Goal: Task Accomplishment & Management: Manage account settings

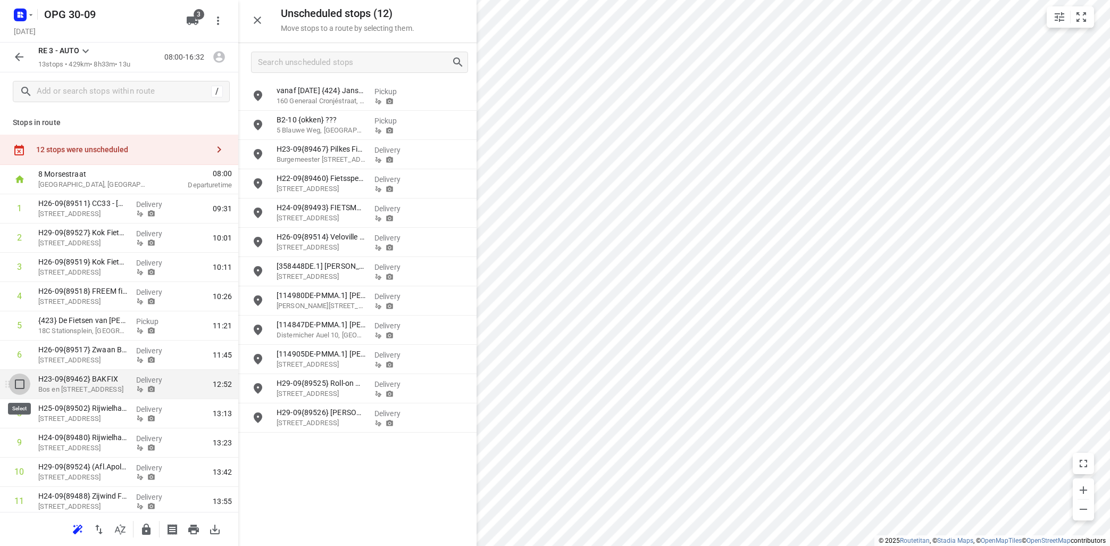
click at [16, 387] on input "checkbox" at bounding box center [19, 383] width 21 height 21
checkbox input "true"
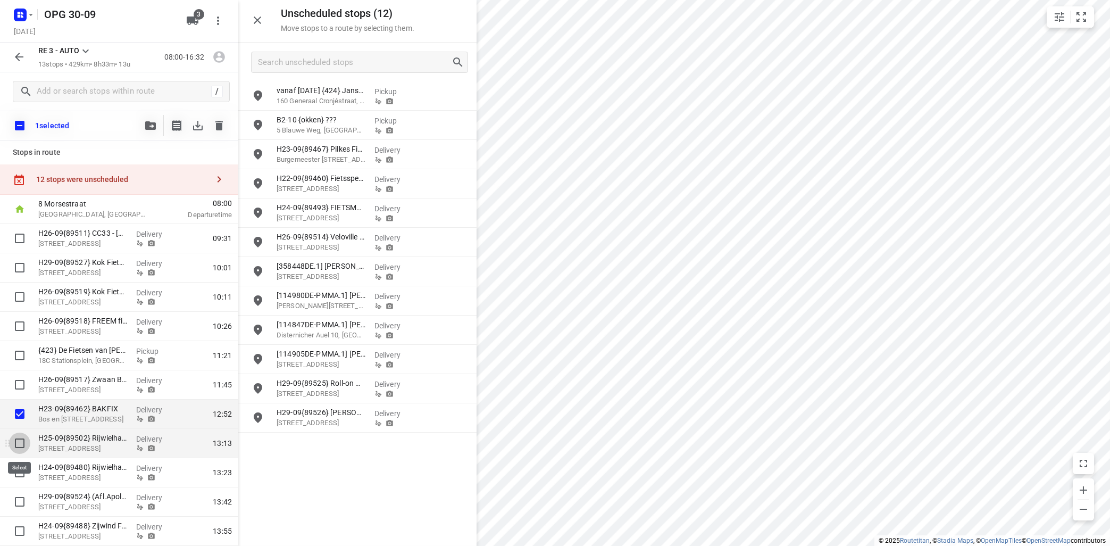
click at [18, 446] on input "checkbox" at bounding box center [19, 443] width 21 height 21
checkbox input "true"
click at [18, 475] on input "checkbox" at bounding box center [19, 472] width 21 height 21
checkbox input "true"
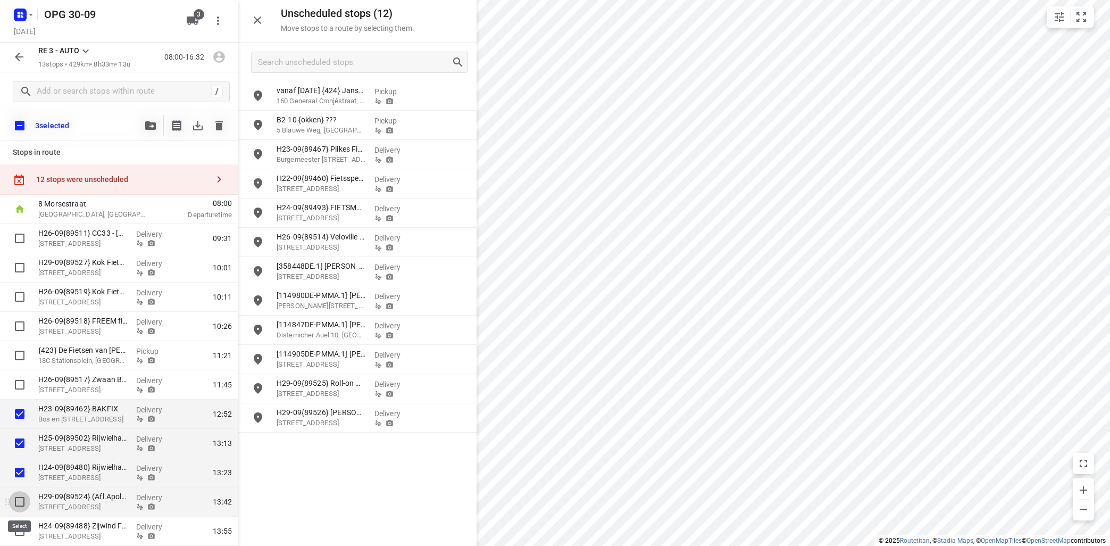
click at [18, 501] on input "checkbox" at bounding box center [19, 501] width 21 height 21
checkbox input "true"
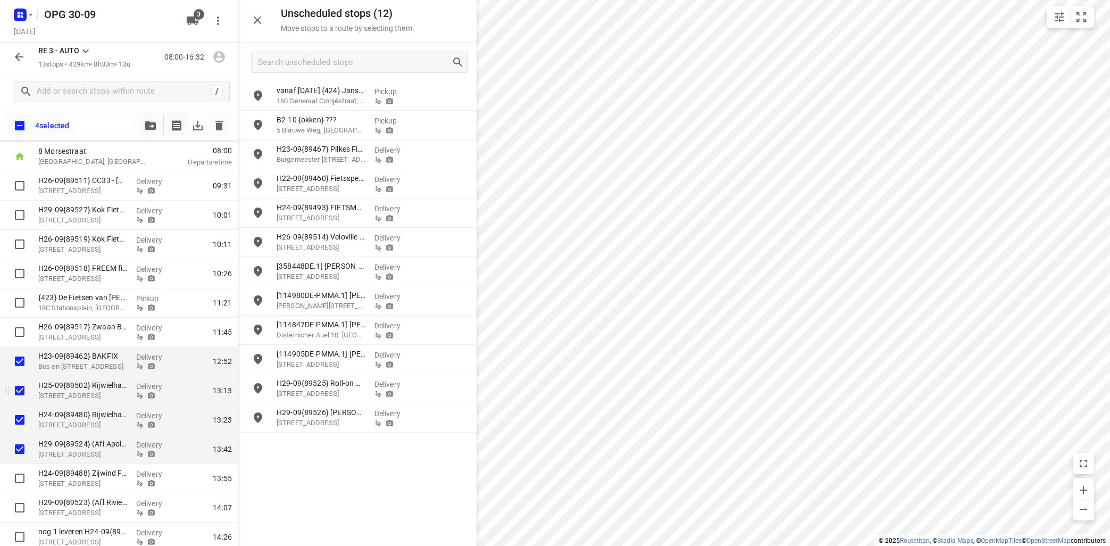
scroll to position [64, 0]
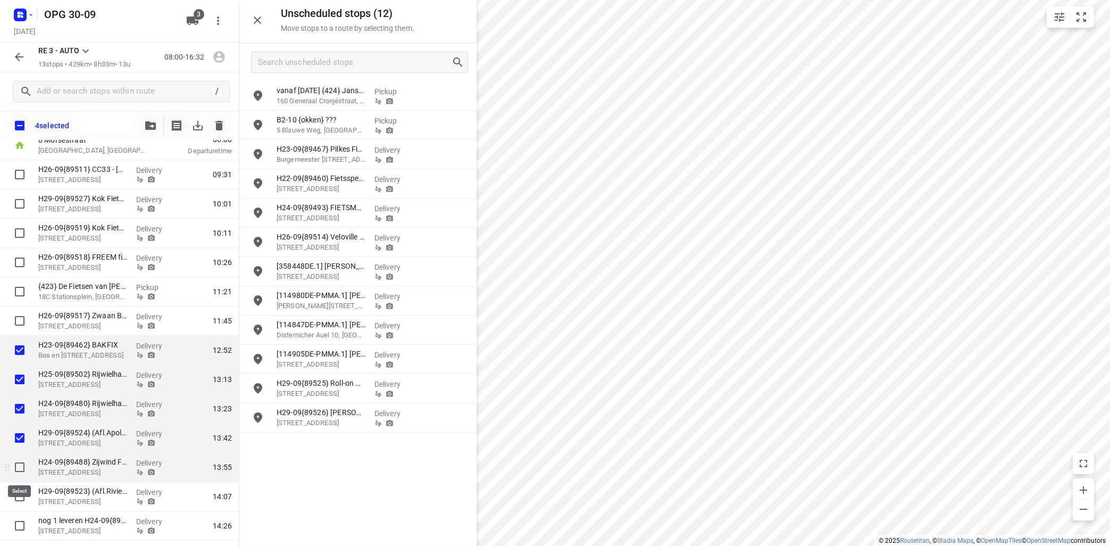
click at [10, 467] on input "checkbox" at bounding box center [19, 466] width 21 height 21
checkbox input "true"
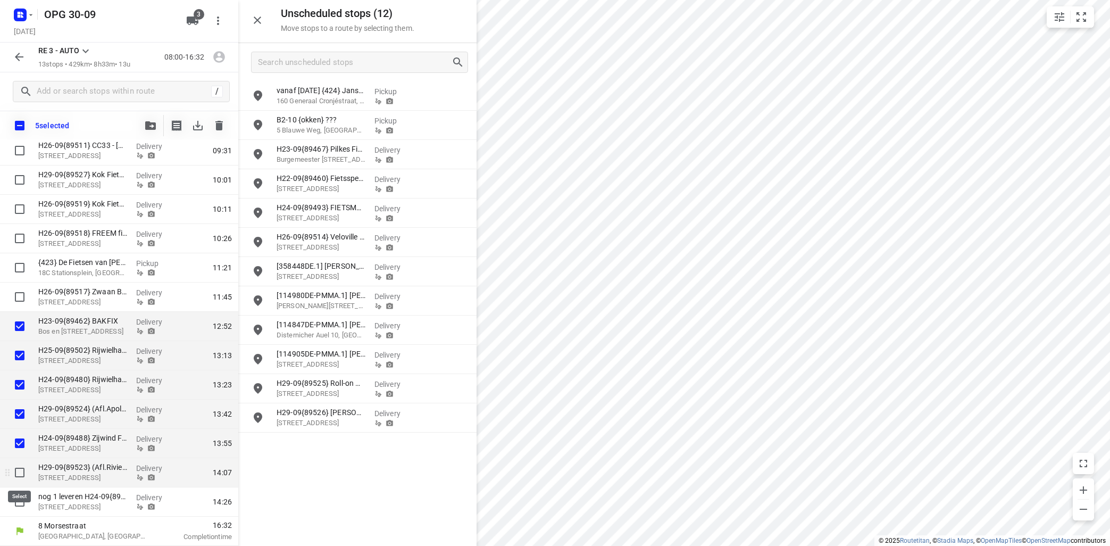
click at [19, 472] on input "checkbox" at bounding box center [19, 472] width 21 height 21
checkbox input "true"
click at [20, 502] on input "checkbox" at bounding box center [19, 501] width 21 height 21
checkbox input "true"
click at [147, 124] on icon "button" at bounding box center [150, 125] width 11 height 9
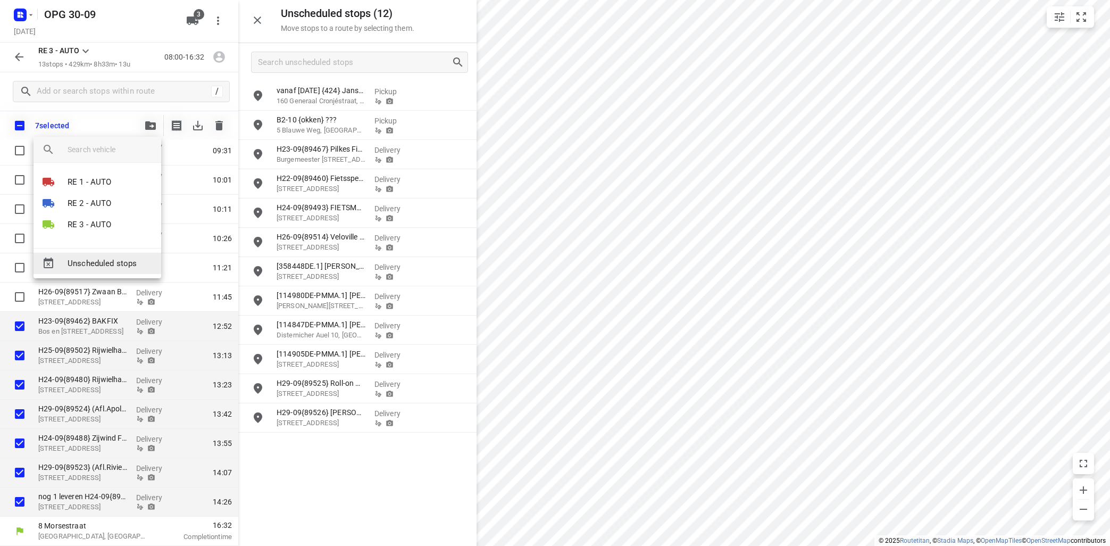
click at [101, 260] on span "Unscheduled stops" at bounding box center [110, 263] width 85 height 12
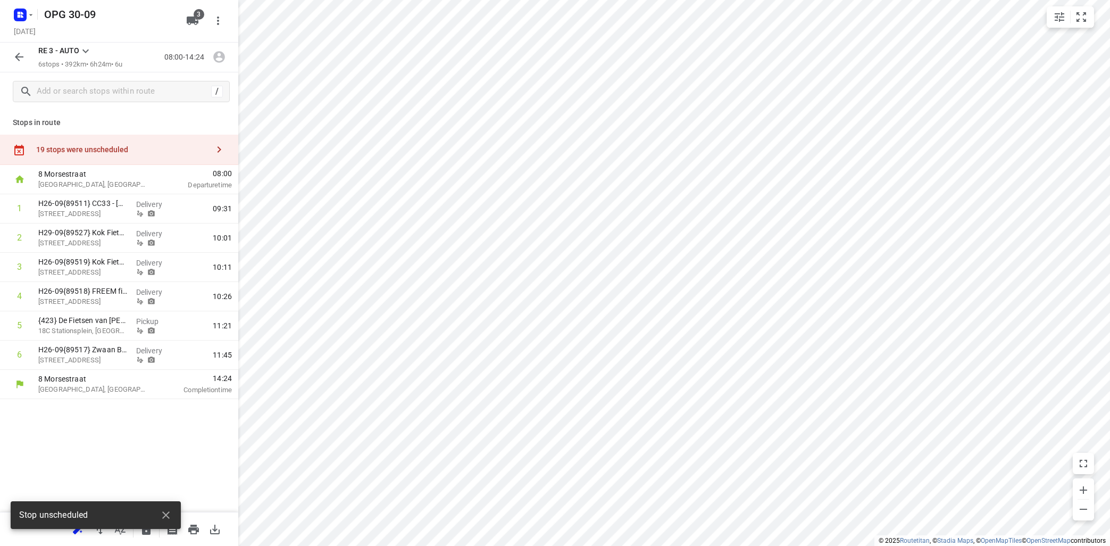
scroll to position [0, 0]
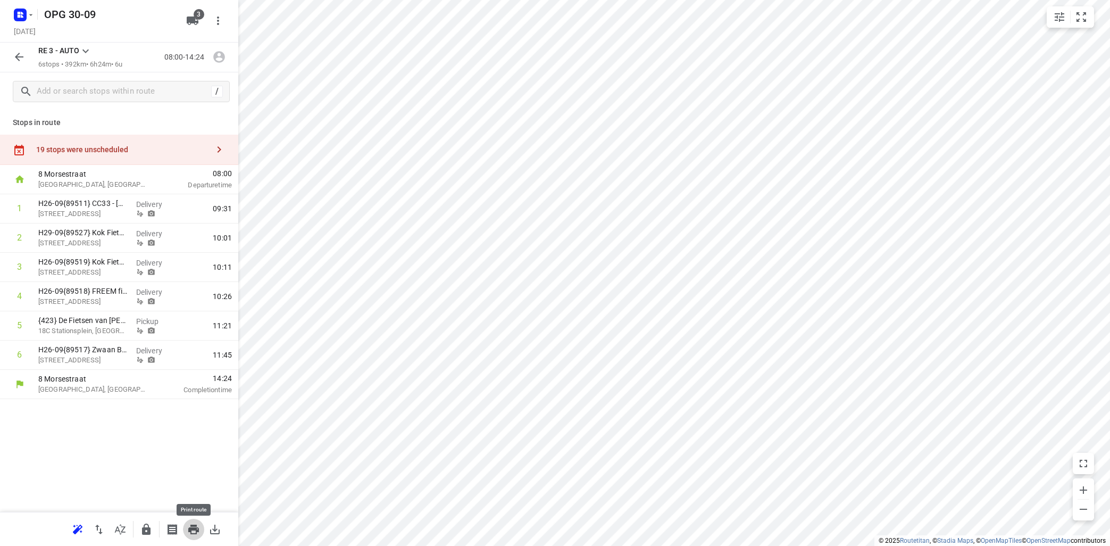
click at [192, 530] on icon "button" at bounding box center [193, 530] width 11 height 10
click at [85, 49] on icon at bounding box center [85, 51] width 13 height 13
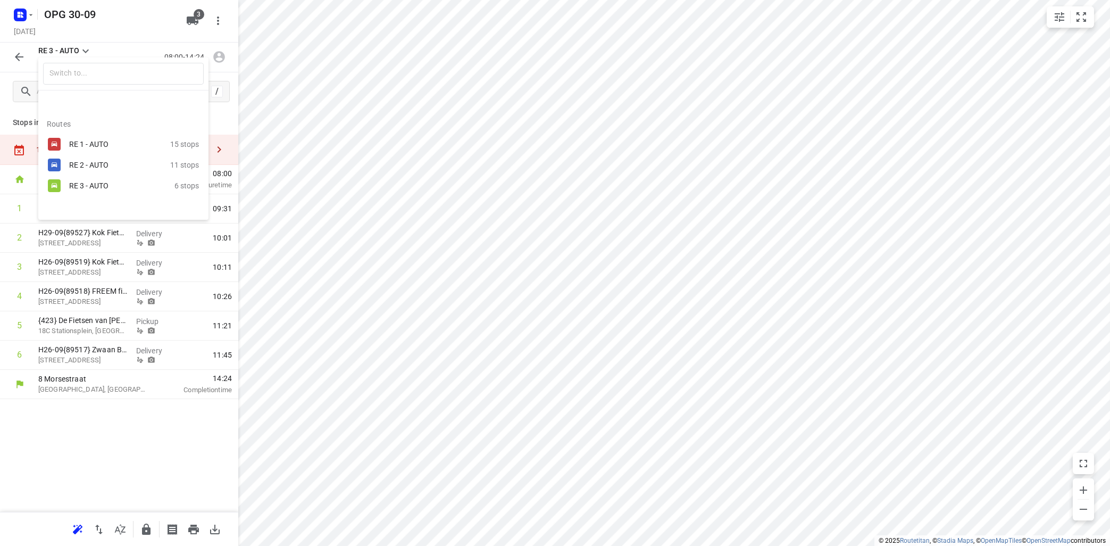
click at [102, 161] on div "RE 2 - AUTO" at bounding box center [114, 165] width 90 height 9
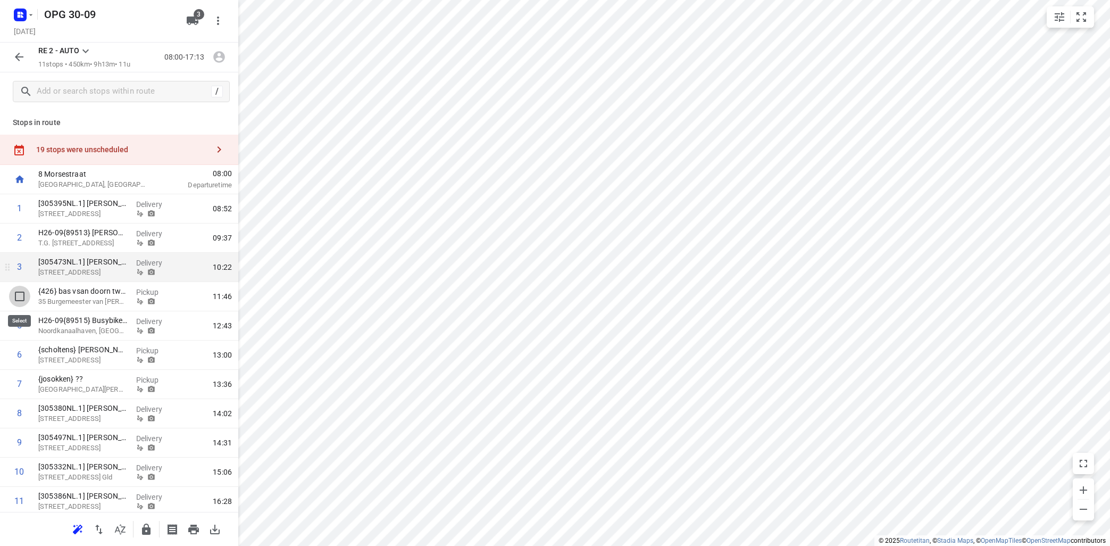
drag, startPoint x: 22, startPoint y: 294, endPoint x: 34, endPoint y: 290, distance: 12.0
click at [24, 294] on input "checkbox" at bounding box center [19, 296] width 21 height 21
checkbox input "true"
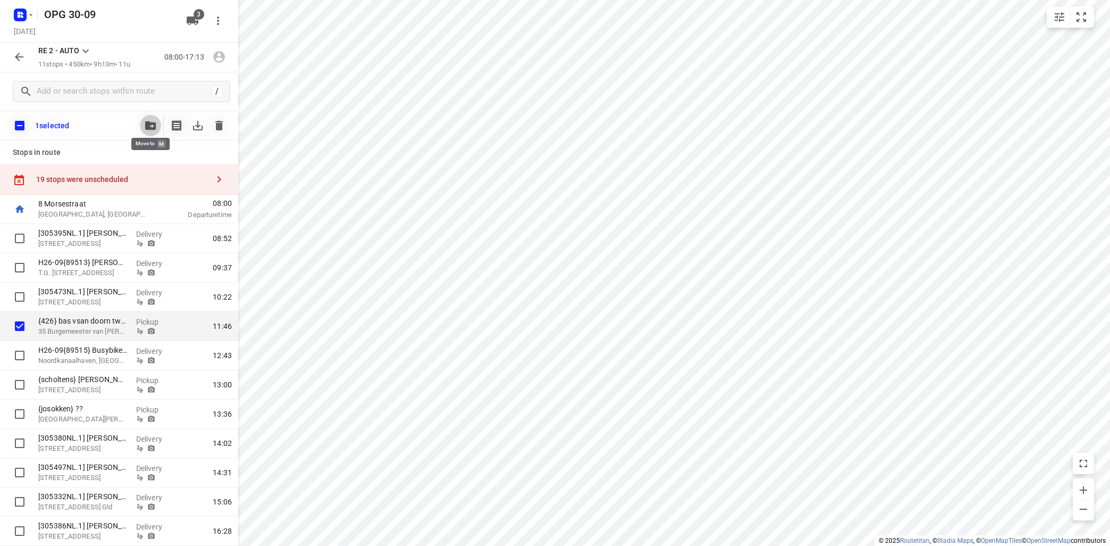
click at [153, 123] on icon "button" at bounding box center [150, 125] width 11 height 9
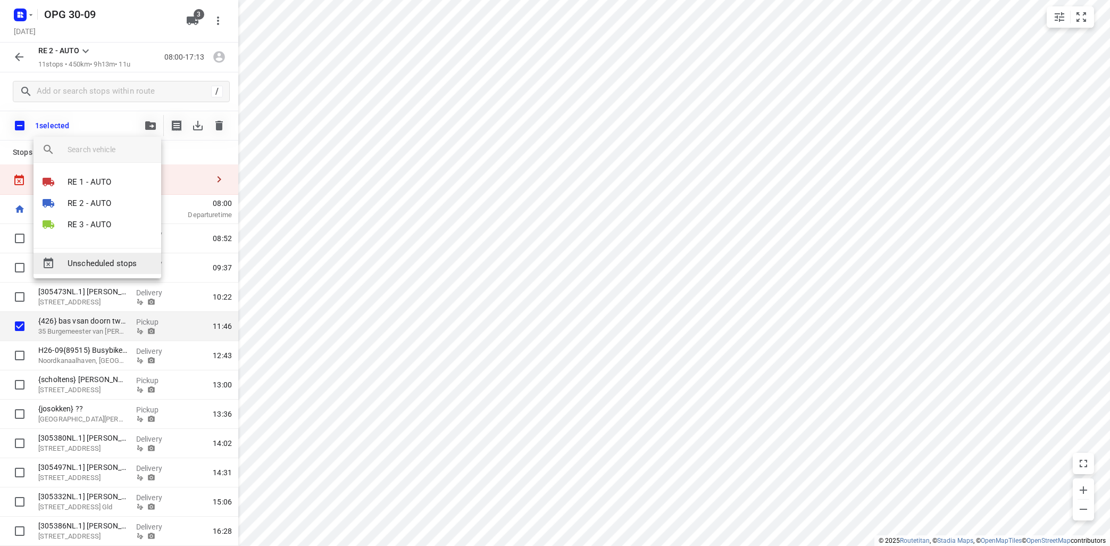
click at [127, 265] on span "Unscheduled stops" at bounding box center [110, 263] width 85 height 12
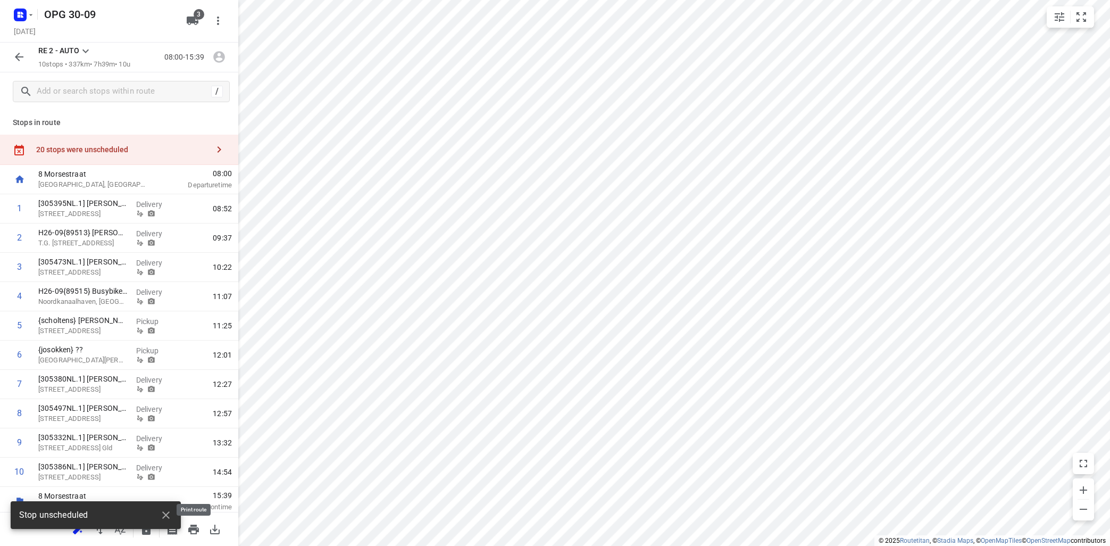
click at [196, 526] on icon "button" at bounding box center [193, 530] width 11 height 10
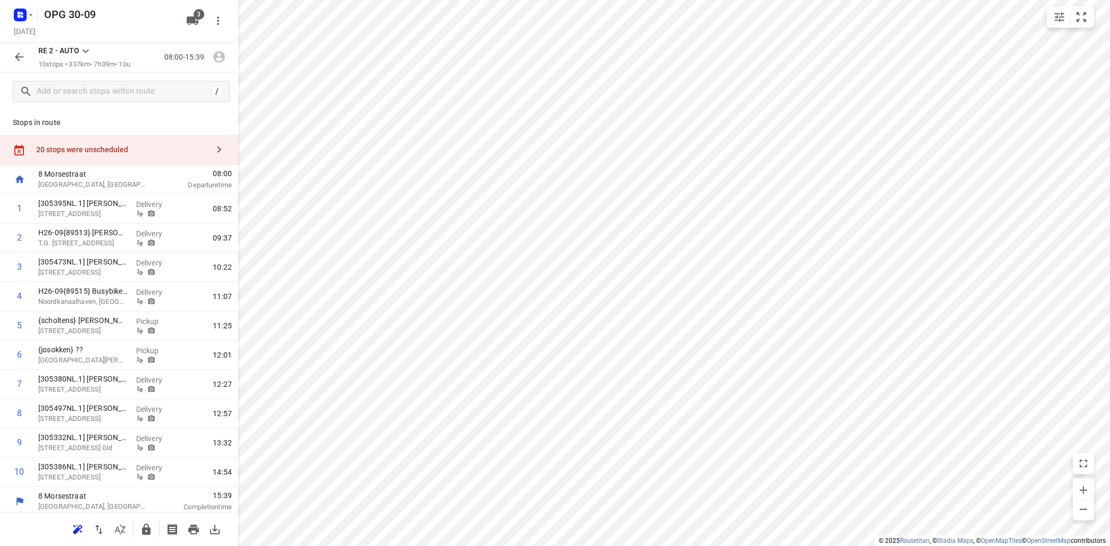
click at [85, 49] on icon at bounding box center [85, 51] width 13 height 13
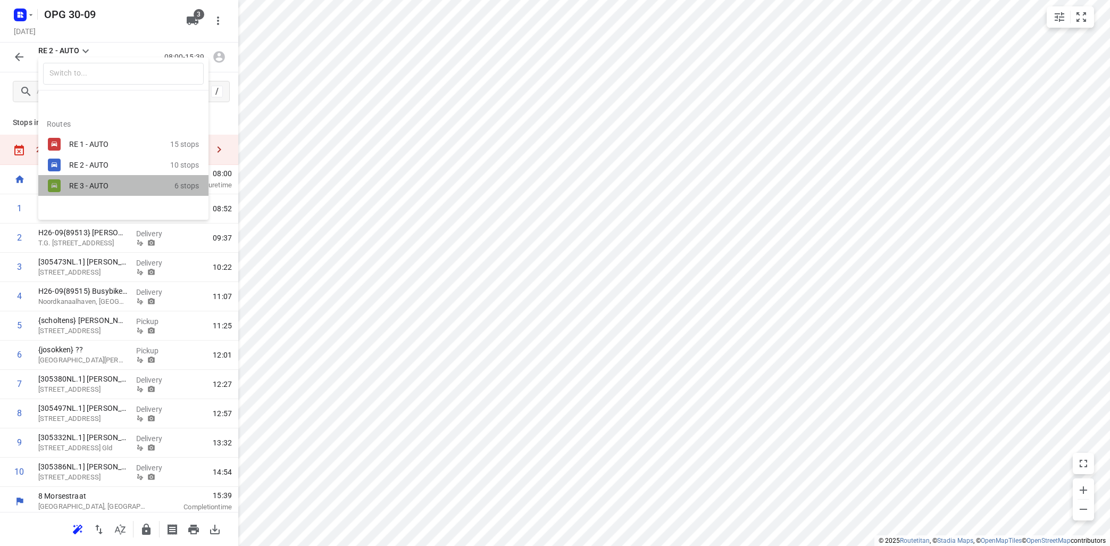
click at [82, 187] on div "RE 3 - AUTO" at bounding box center [114, 185] width 90 height 9
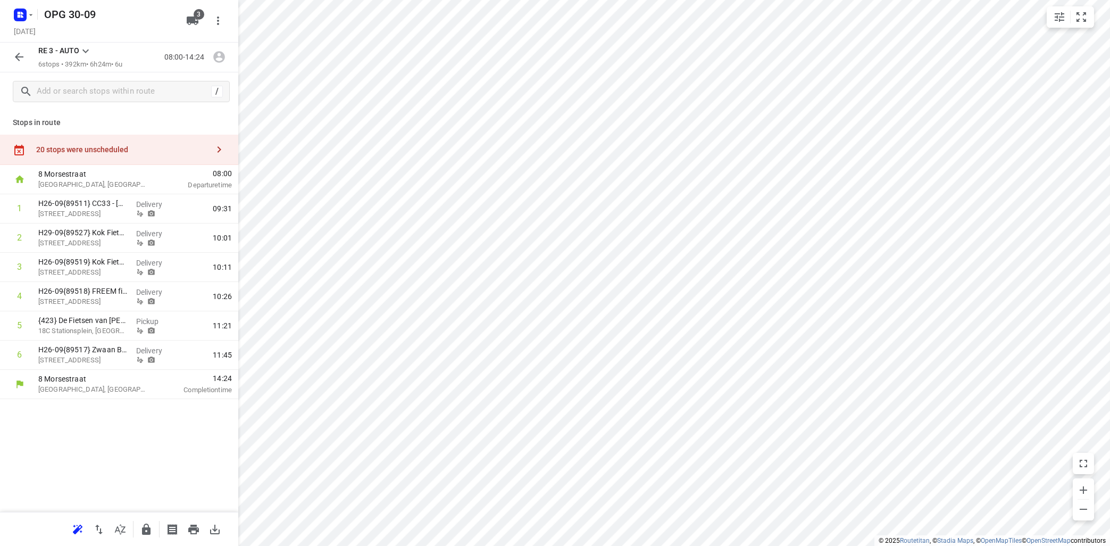
click at [89, 47] on icon at bounding box center [85, 51] width 13 height 13
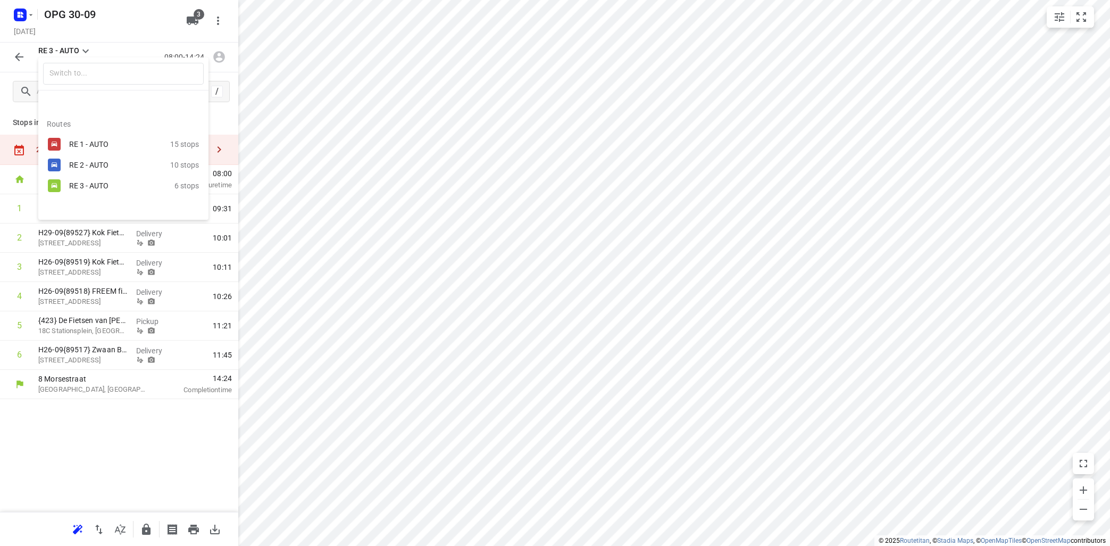
click at [78, 143] on div "RE 1 - AUTO" at bounding box center [114, 144] width 90 height 9
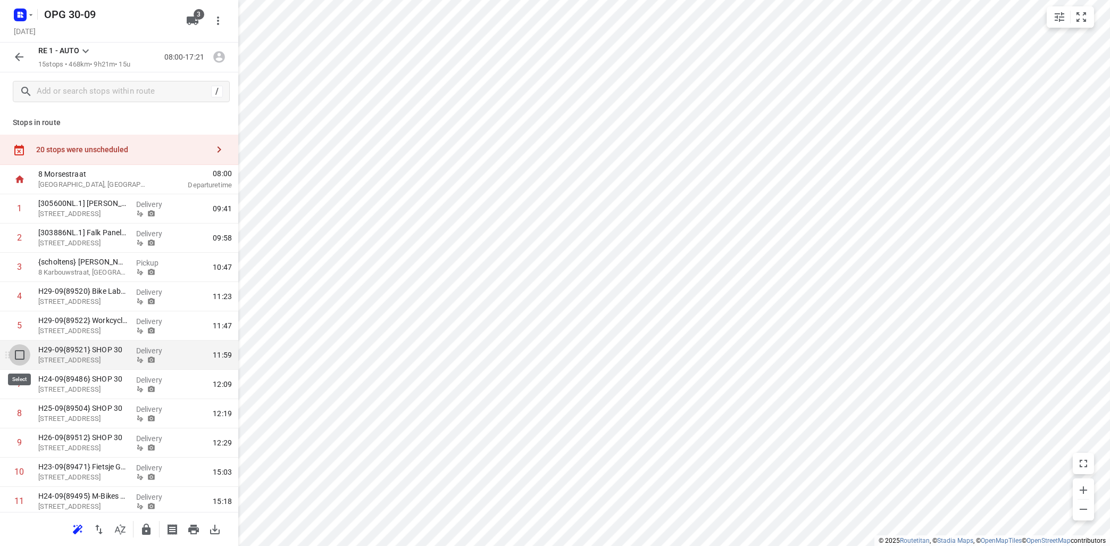
click at [18, 355] on input "checkbox" at bounding box center [19, 354] width 21 height 21
checkbox input "true"
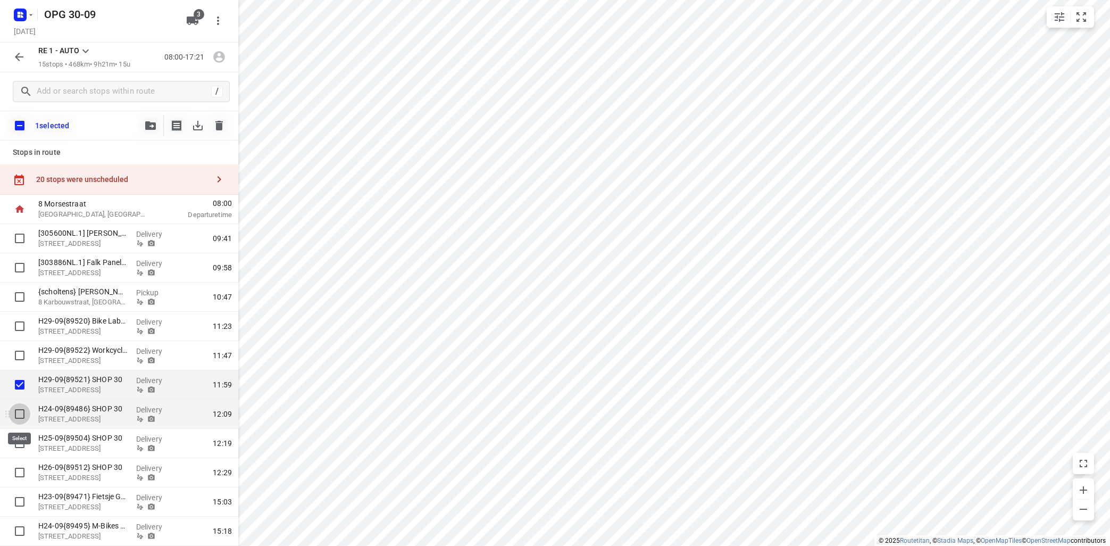
click at [22, 414] on input "checkbox" at bounding box center [19, 413] width 21 height 21
checkbox input "true"
click at [19, 444] on input "checkbox" at bounding box center [19, 443] width 21 height 21
checkbox input "true"
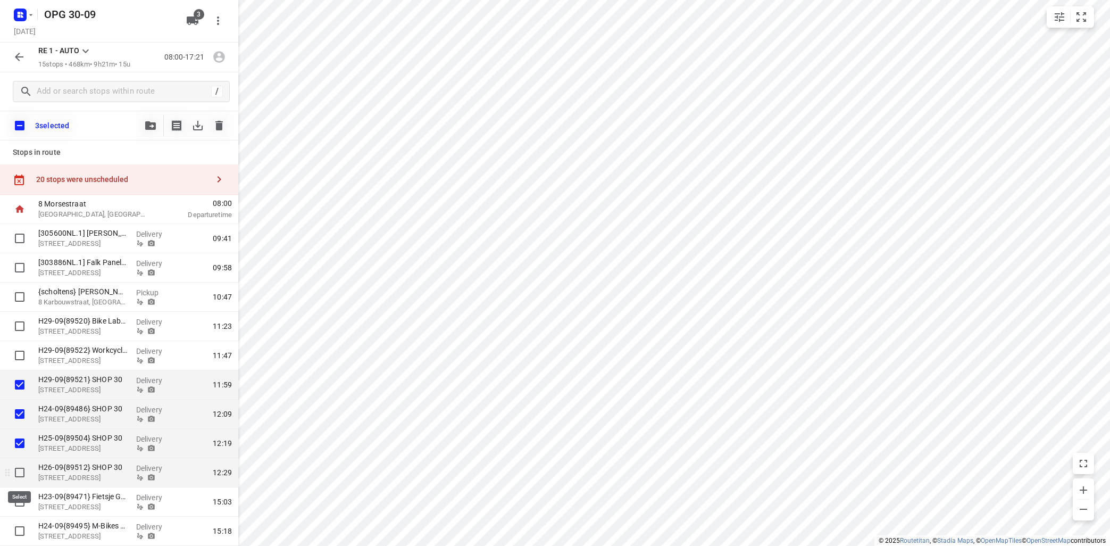
click at [15, 473] on input "checkbox" at bounding box center [19, 472] width 21 height 21
checkbox input "true"
click at [148, 127] on icon "button" at bounding box center [150, 125] width 11 height 9
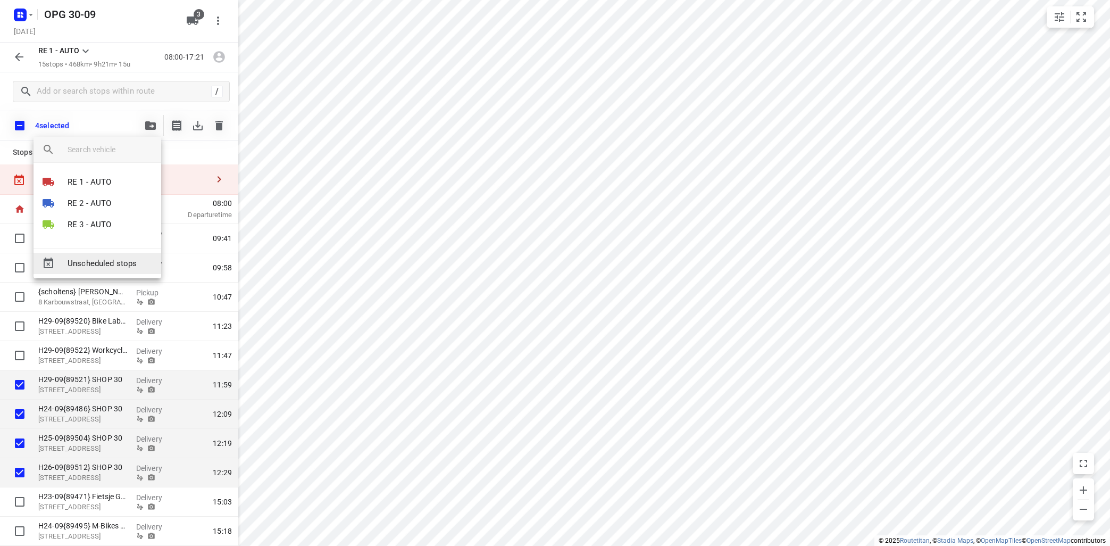
click at [112, 261] on span "Unscheduled stops" at bounding box center [110, 263] width 85 height 12
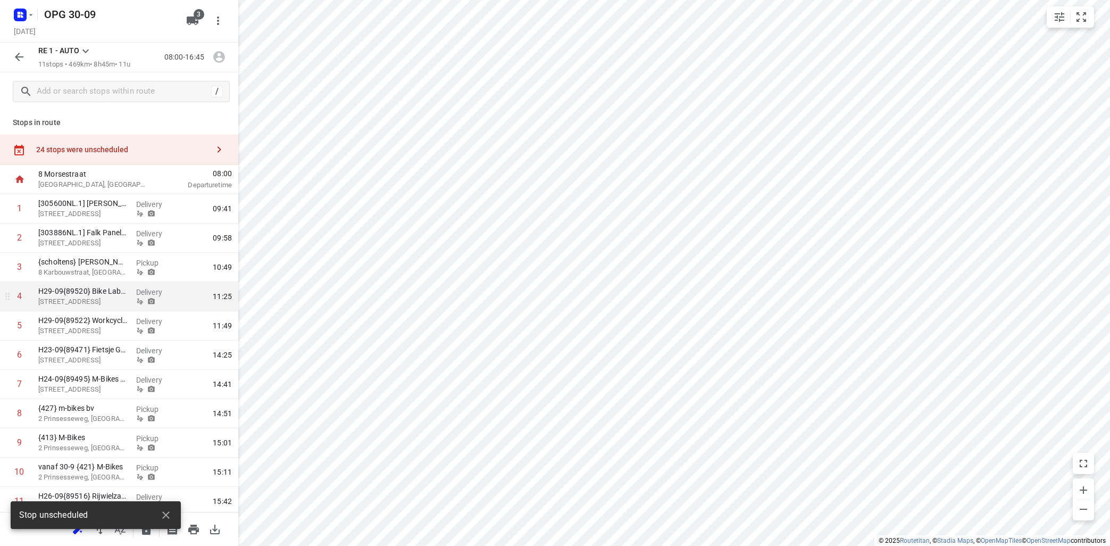
scroll to position [34, 0]
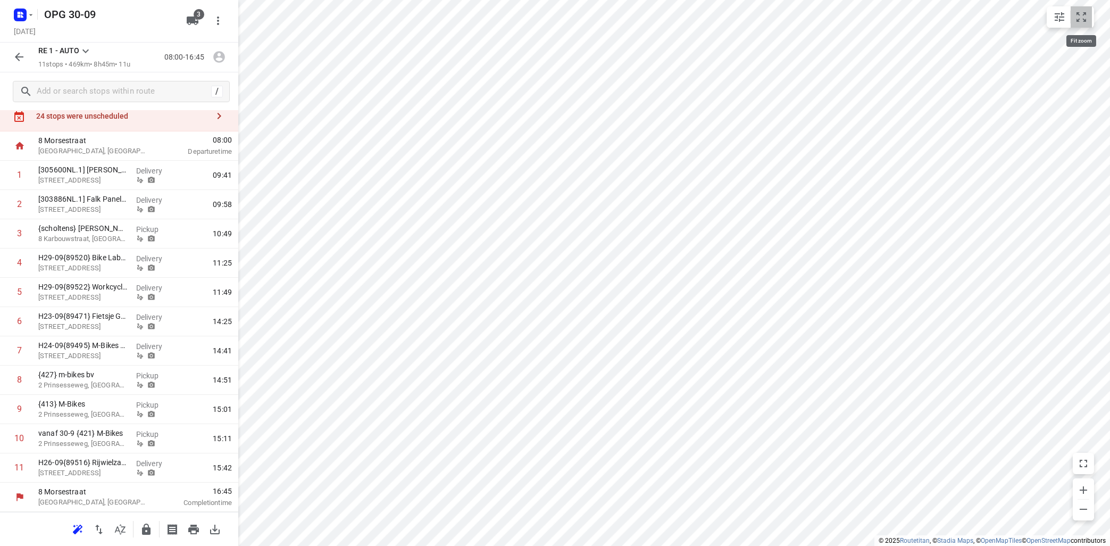
click at [1086, 15] on icon "small contained button group" at bounding box center [1081, 17] width 13 height 13
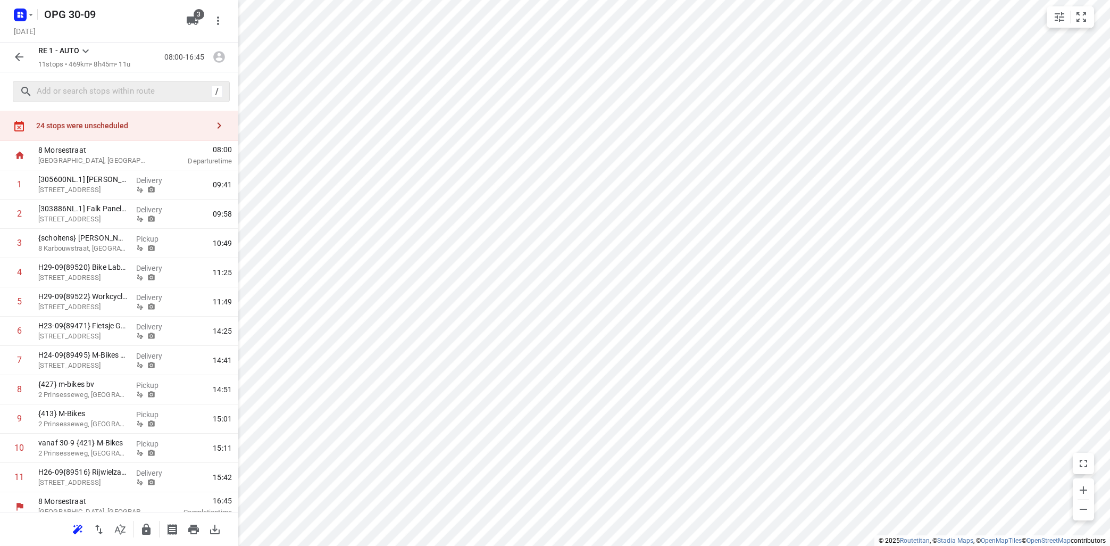
scroll to position [0, 0]
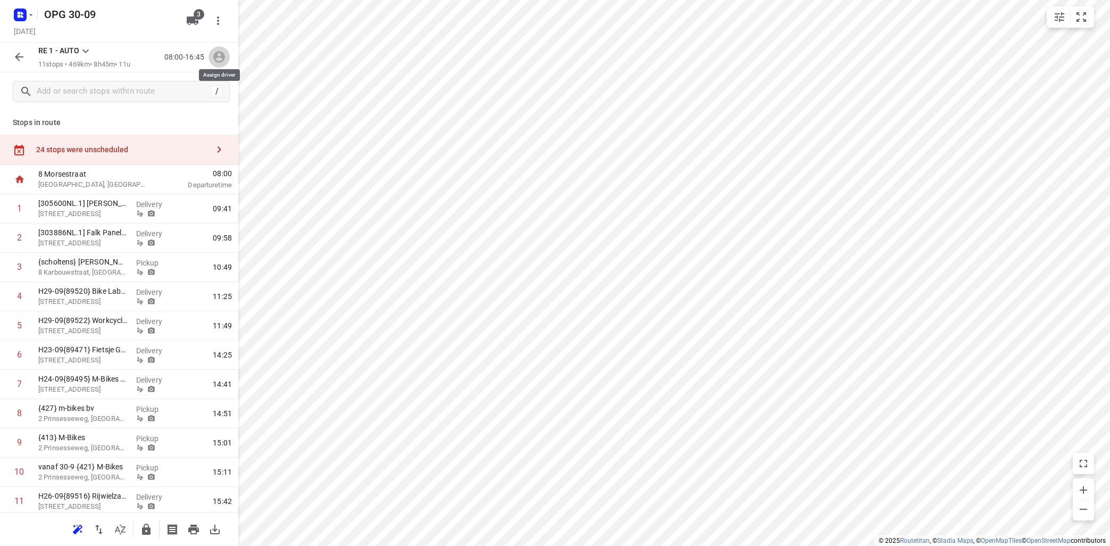
click at [223, 56] on icon "button" at bounding box center [219, 58] width 12 height 12
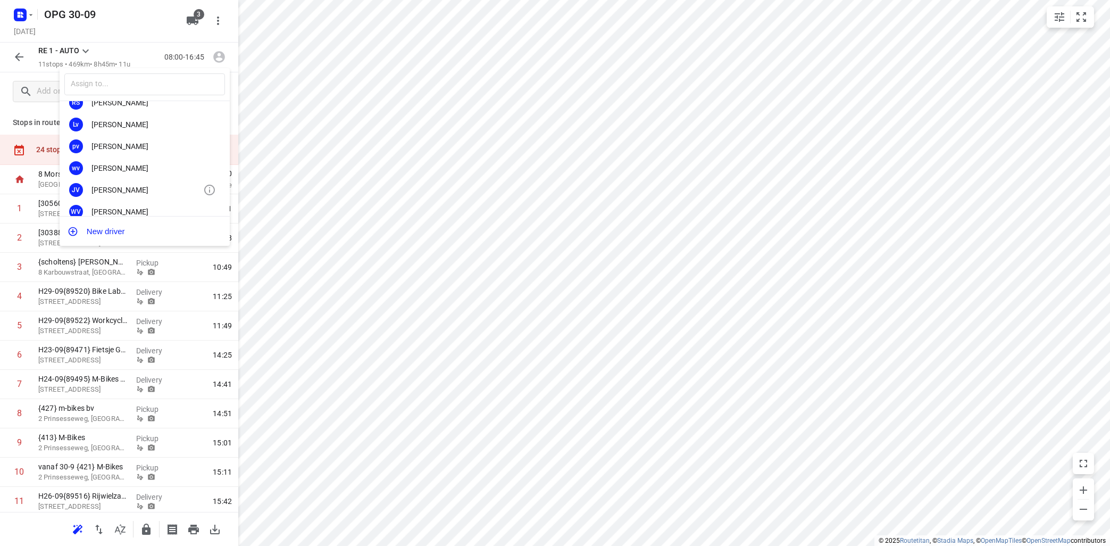
scroll to position [192, 0]
click at [127, 167] on div "[PERSON_NAME]" at bounding box center [148, 163] width 112 height 9
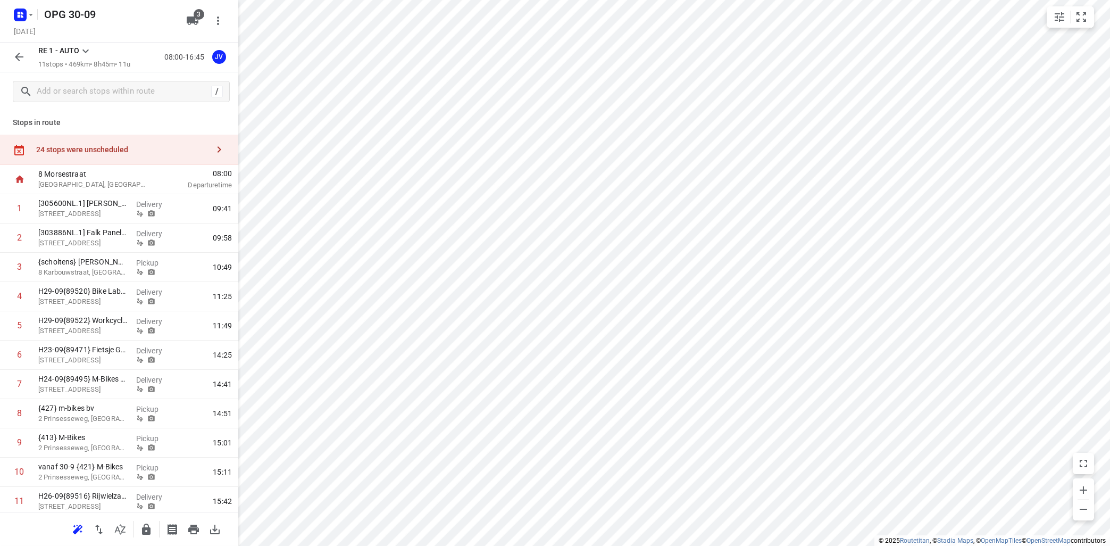
click at [82, 53] on icon at bounding box center [85, 51] width 13 height 13
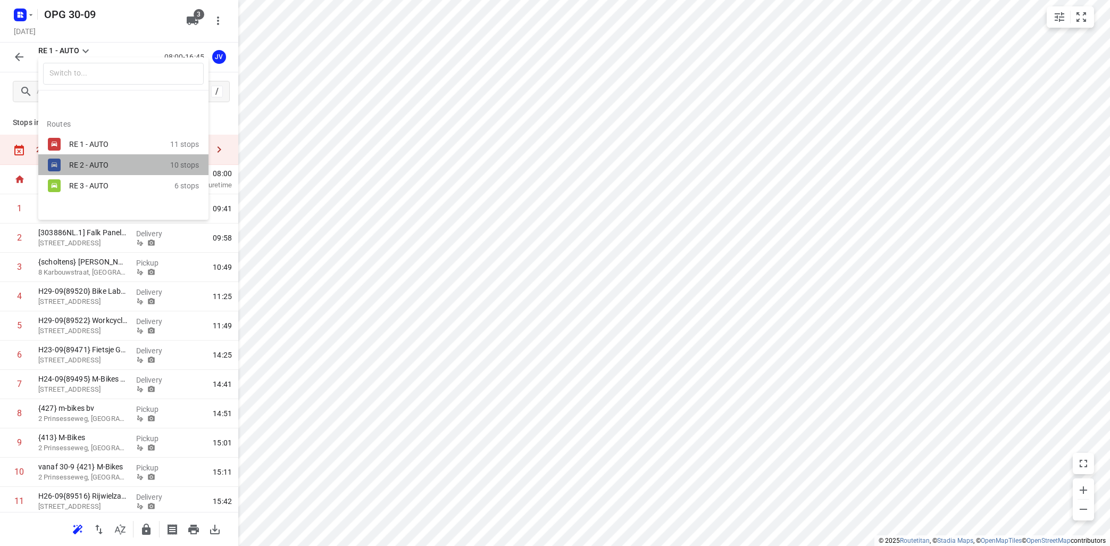
click at [103, 161] on div "RE 2 - AUTO" at bounding box center [114, 165] width 90 height 9
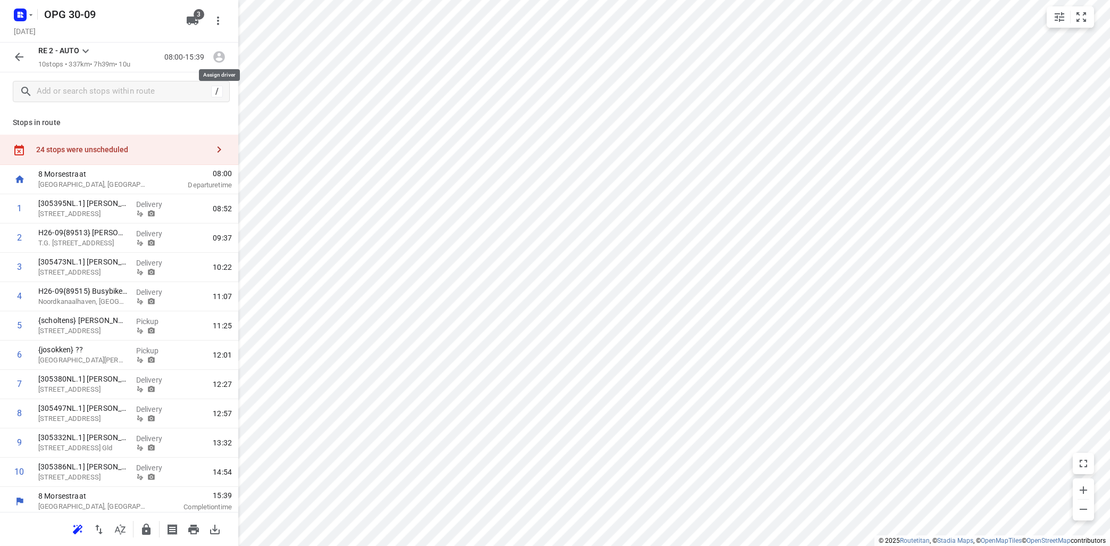
click at [219, 56] on icon "button" at bounding box center [219, 57] width 14 height 14
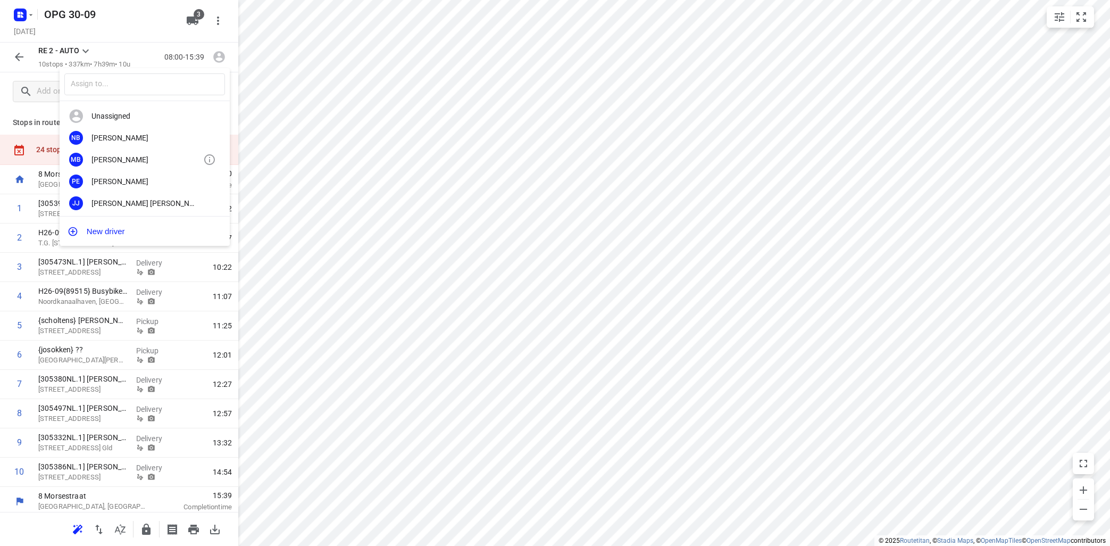
scroll to position [64, 0]
click at [138, 187] on div "[PERSON_NAME]" at bounding box center [148, 182] width 112 height 9
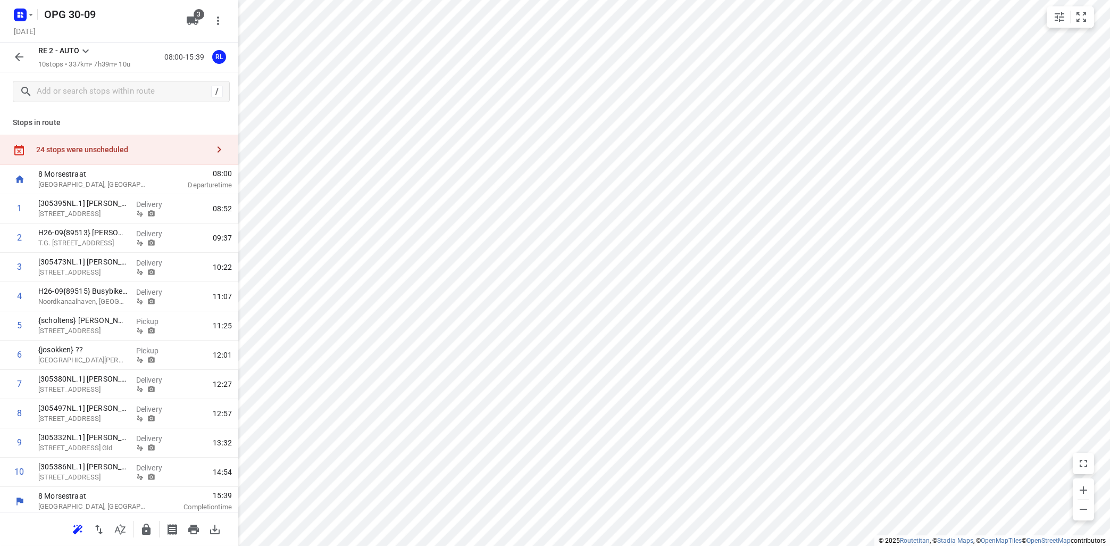
click at [85, 50] on icon at bounding box center [85, 51] width 13 height 13
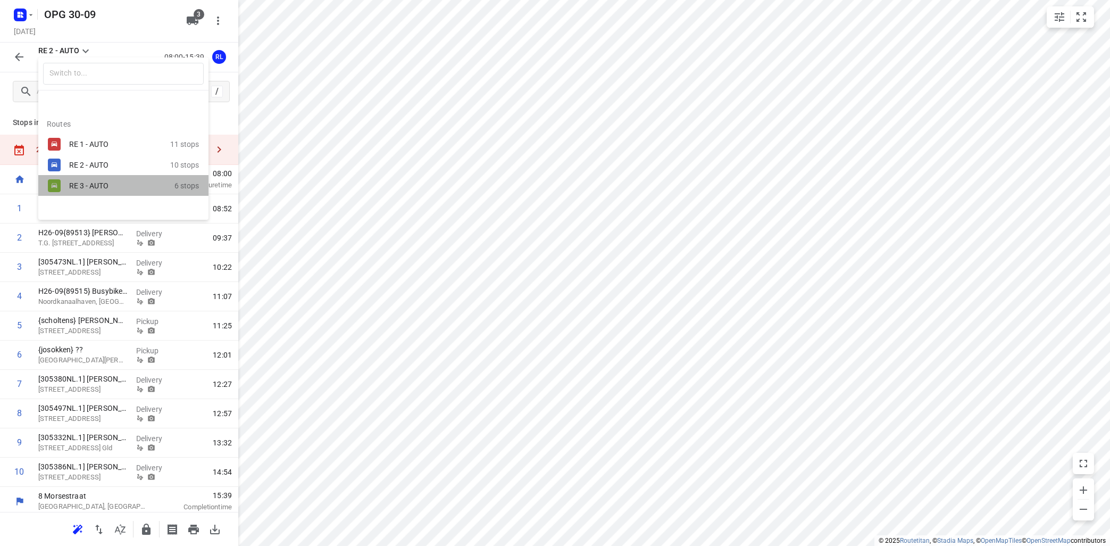
click at [95, 188] on div "RE 3 - AUTO" at bounding box center [114, 185] width 90 height 9
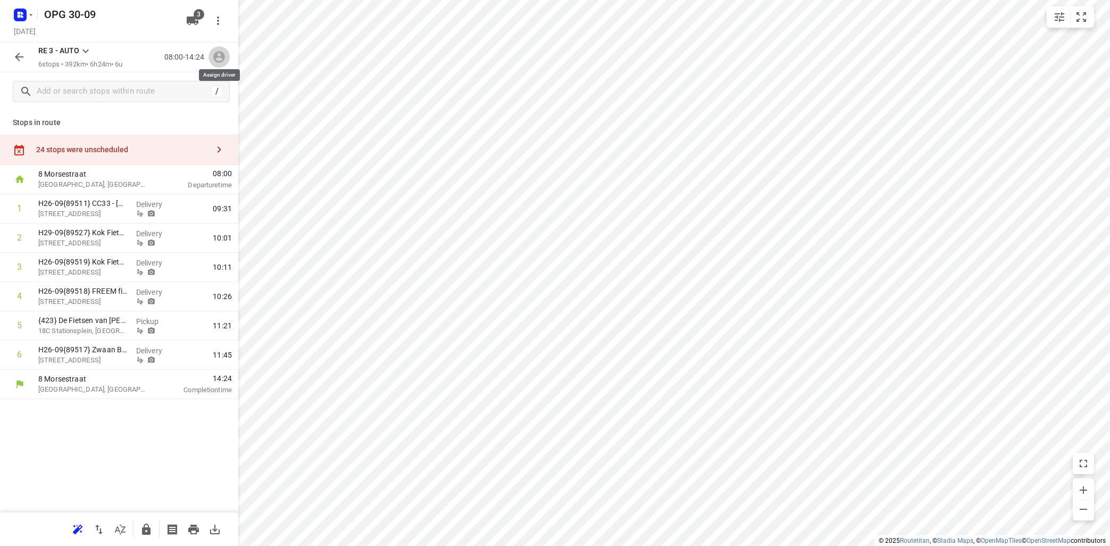
click at [217, 61] on icon "button" at bounding box center [219, 58] width 12 height 12
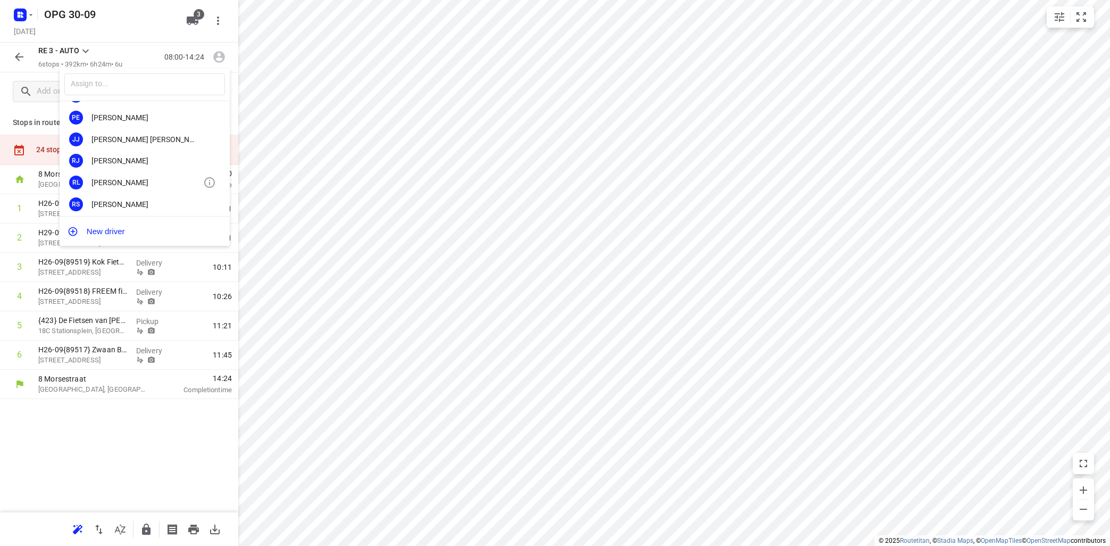
click at [135, 173] on div "RL [PERSON_NAME]" at bounding box center [145, 183] width 170 height 22
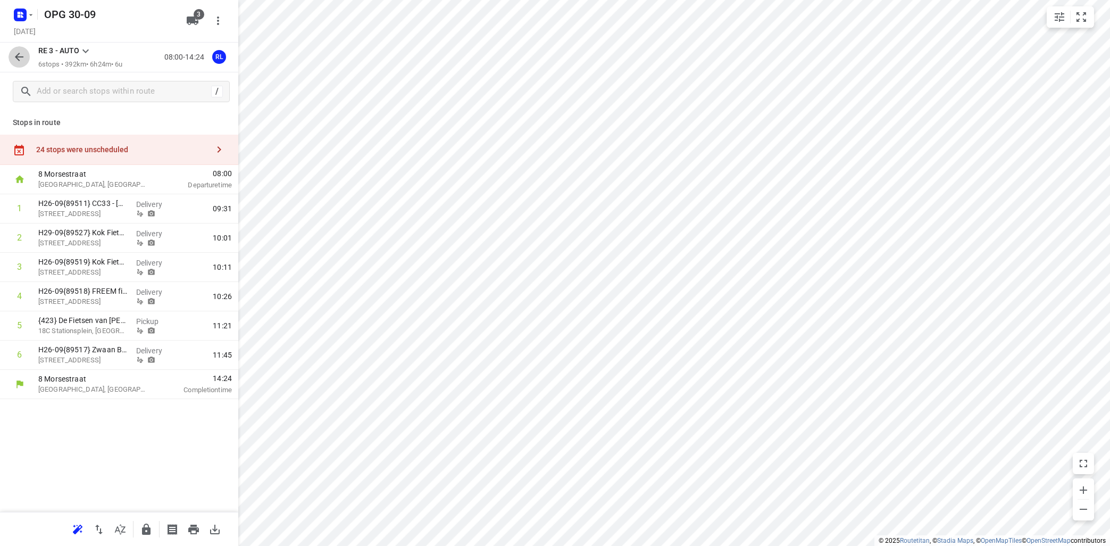
click at [20, 57] on icon "button" at bounding box center [19, 57] width 9 height 9
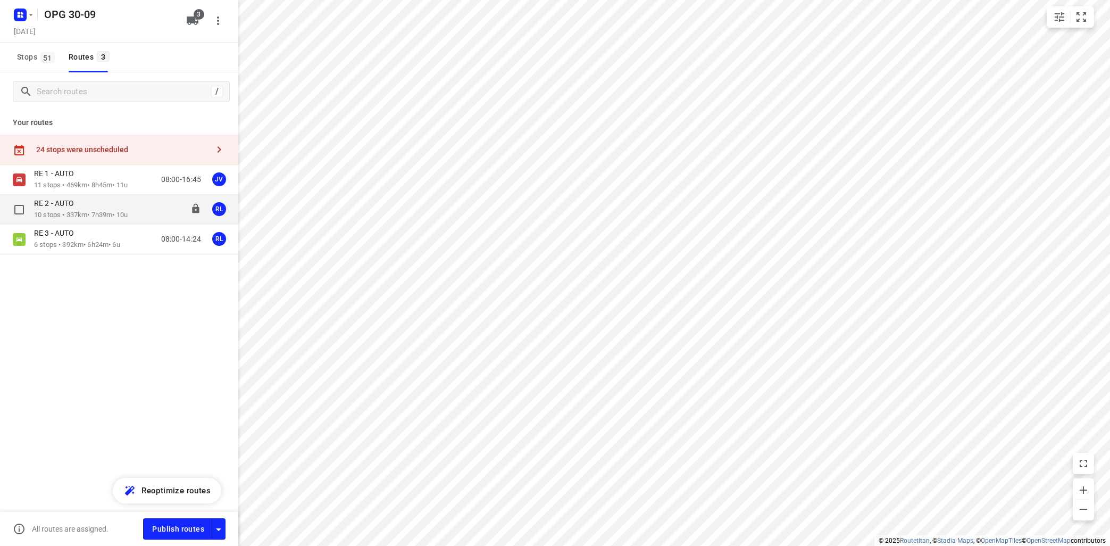
click at [106, 217] on p "10 stops • 337km • 7h39m • 10u" at bounding box center [81, 215] width 94 height 10
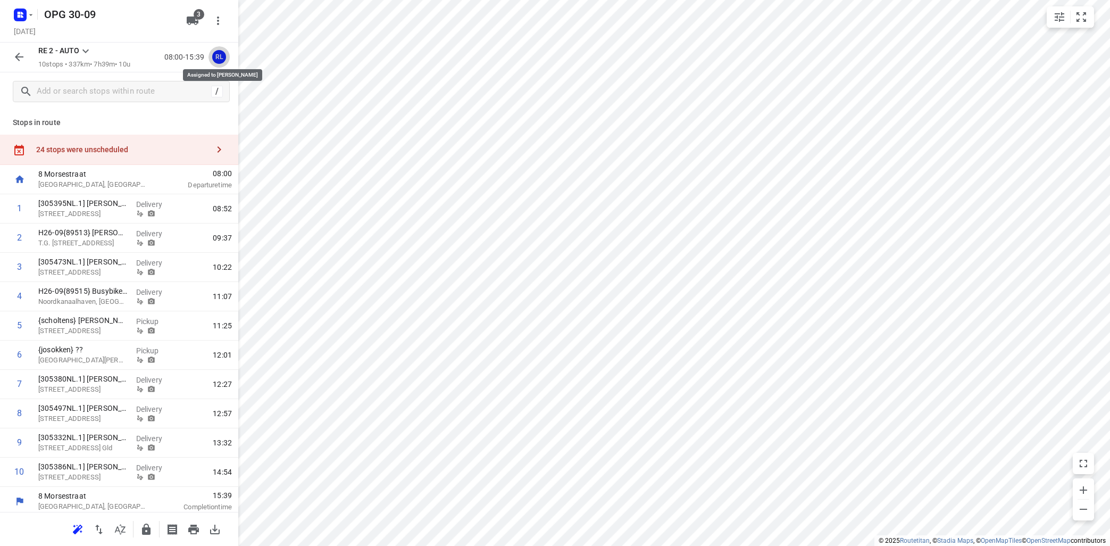
click at [221, 51] on button "RL" at bounding box center [219, 56] width 21 height 21
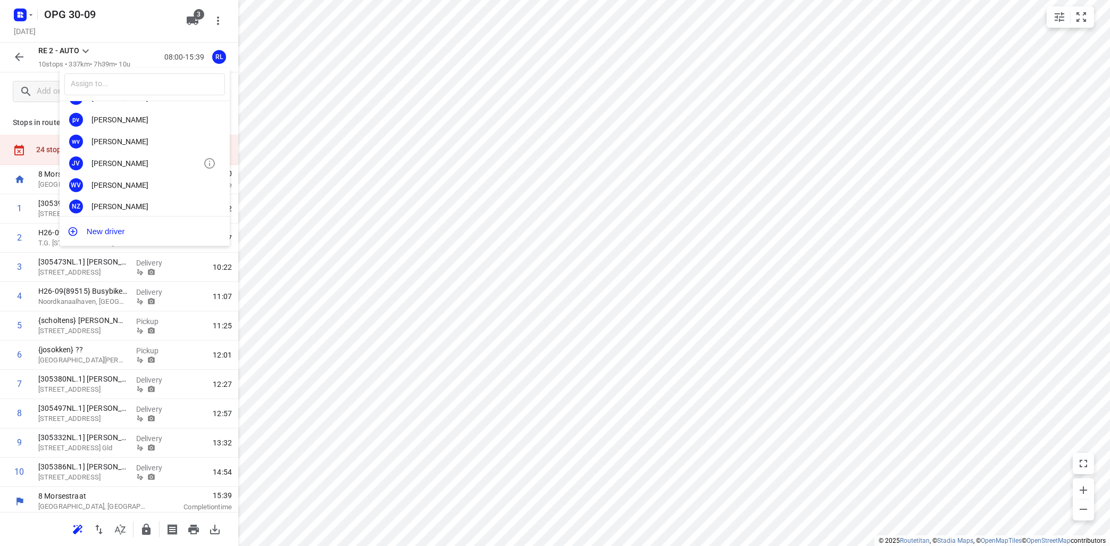
scroll to position [198, 0]
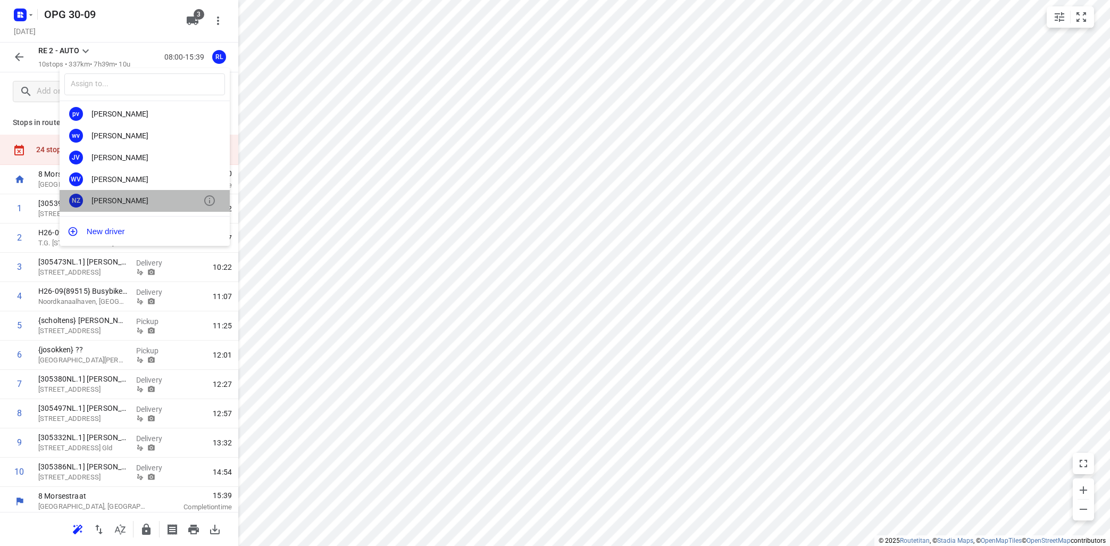
click at [149, 199] on div "[PERSON_NAME]" at bounding box center [148, 200] width 112 height 9
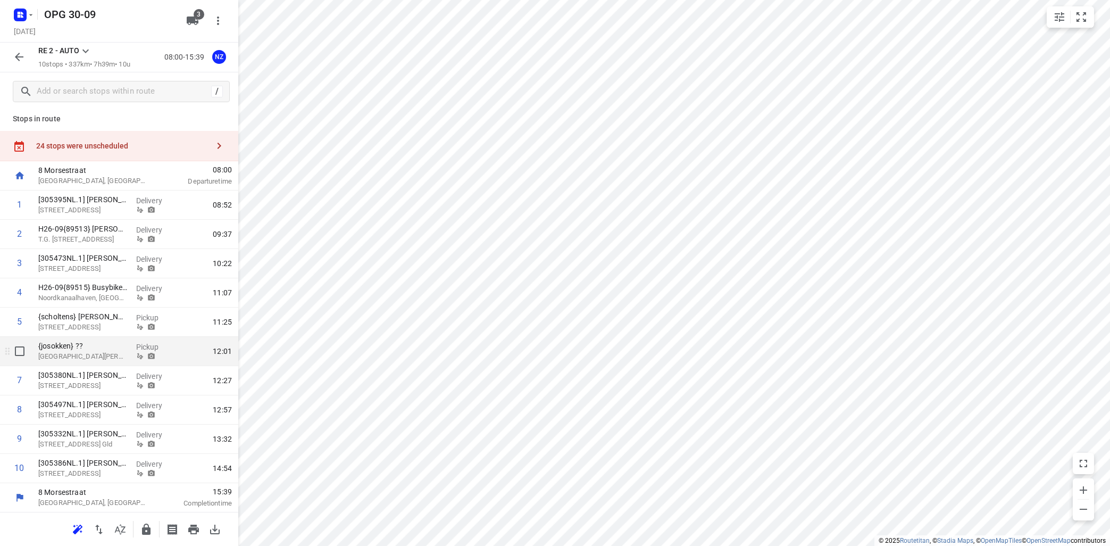
scroll to position [0, 0]
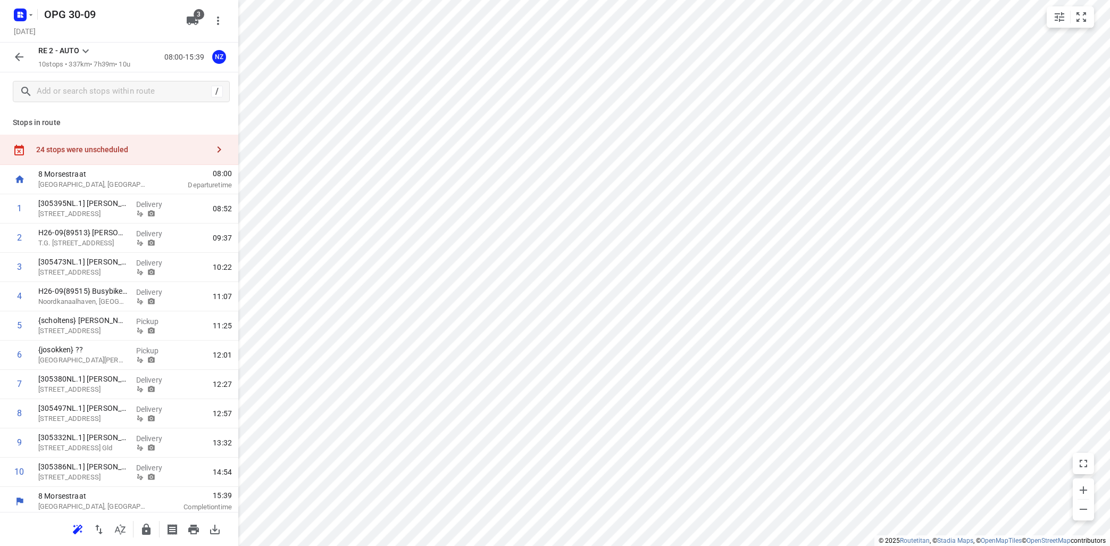
click at [86, 49] on icon at bounding box center [85, 51] width 13 height 13
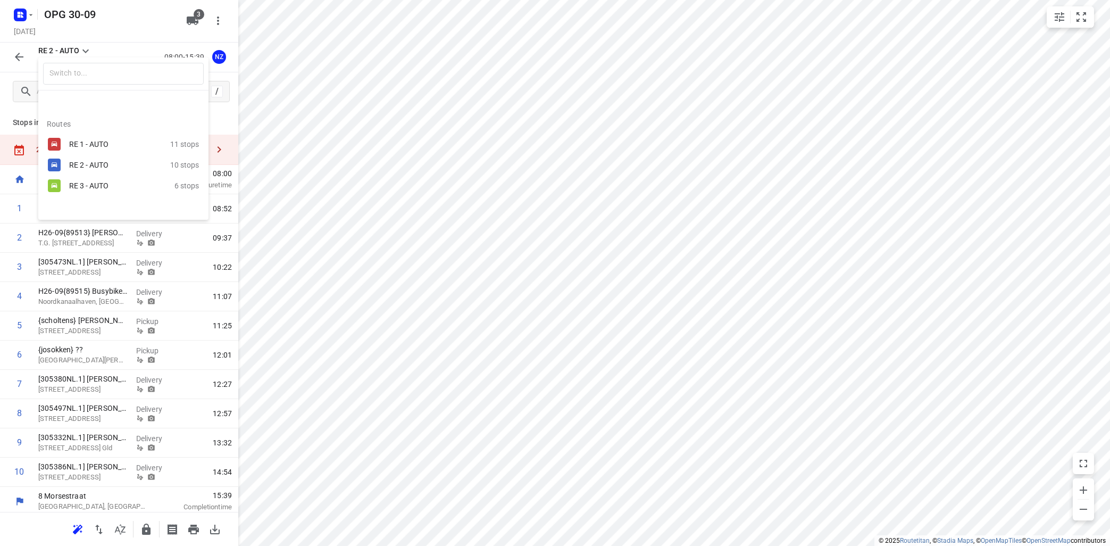
click at [87, 151] on div "RE 1 - AUTO 11 stops" at bounding box center [123, 144] width 170 height 21
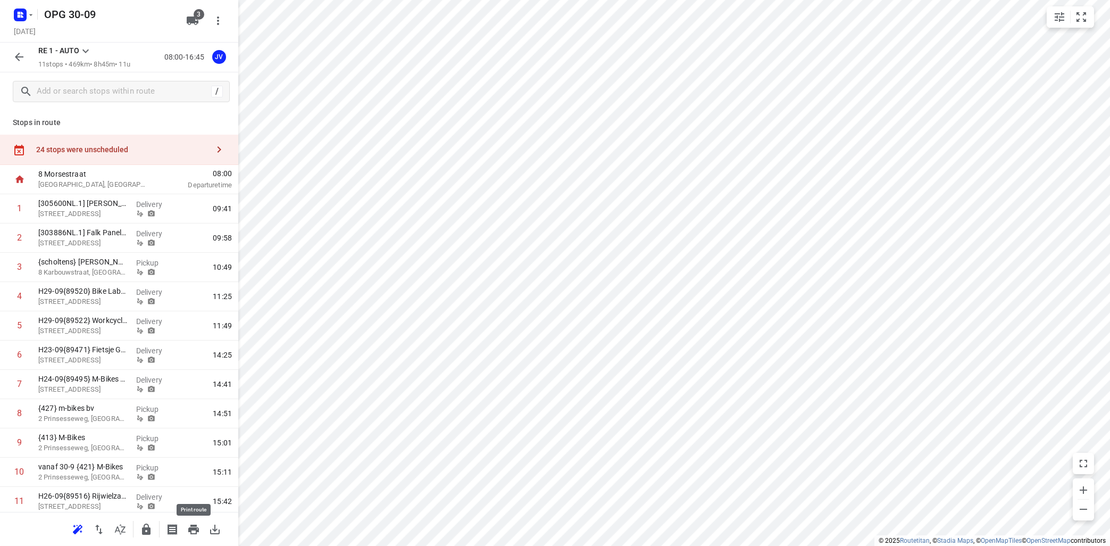
click at [192, 528] on icon "button" at bounding box center [193, 530] width 11 height 10
click at [83, 49] on icon at bounding box center [85, 51] width 13 height 13
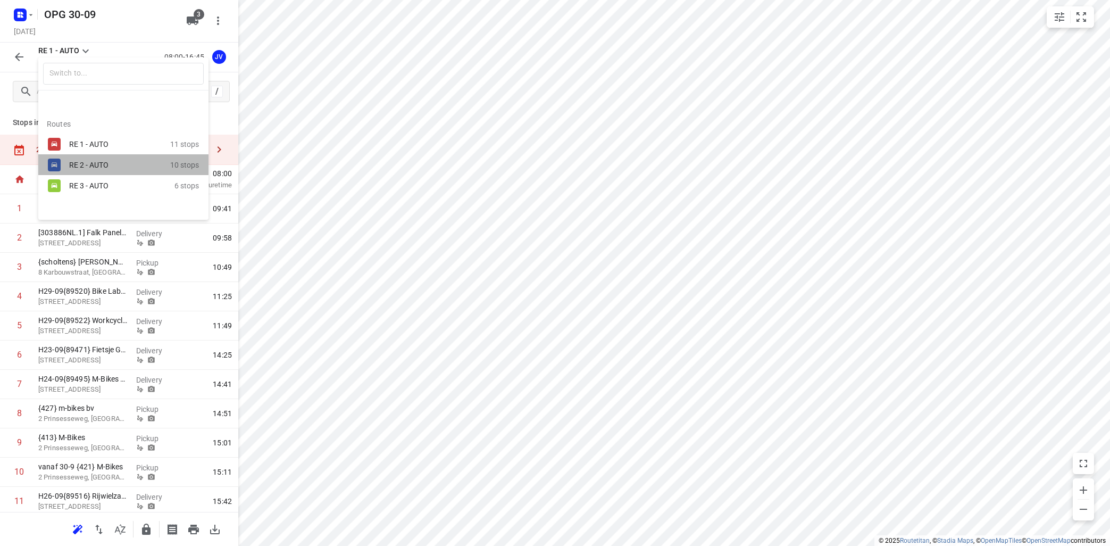
click at [79, 158] on div "RE 2 - AUTO 10 stops" at bounding box center [123, 164] width 170 height 21
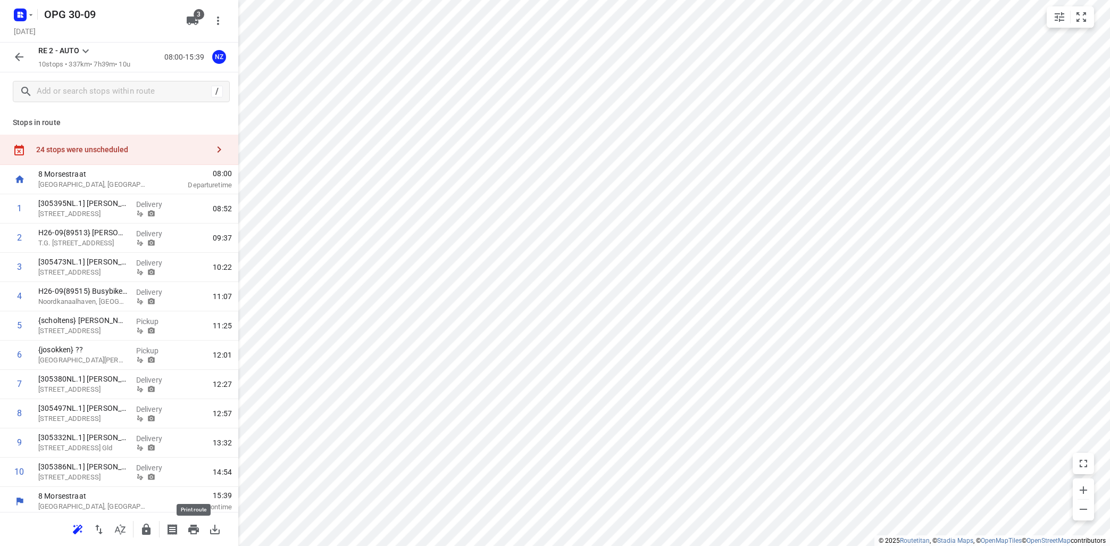
click at [195, 529] on icon "button" at bounding box center [193, 530] width 11 height 10
click at [83, 47] on icon at bounding box center [85, 51] width 13 height 13
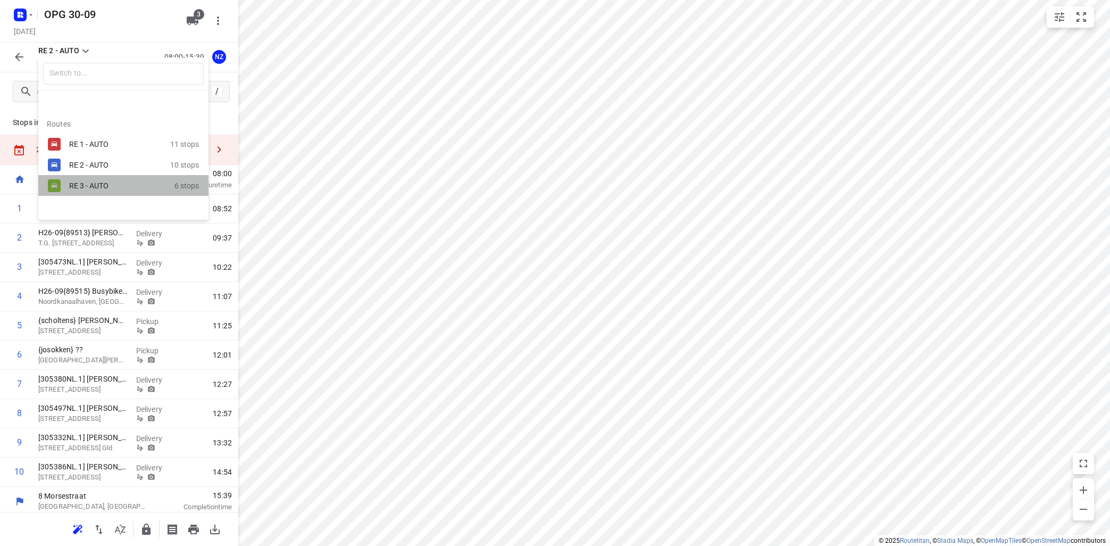
click at [102, 184] on div "RE 3 - AUTO" at bounding box center [114, 185] width 90 height 9
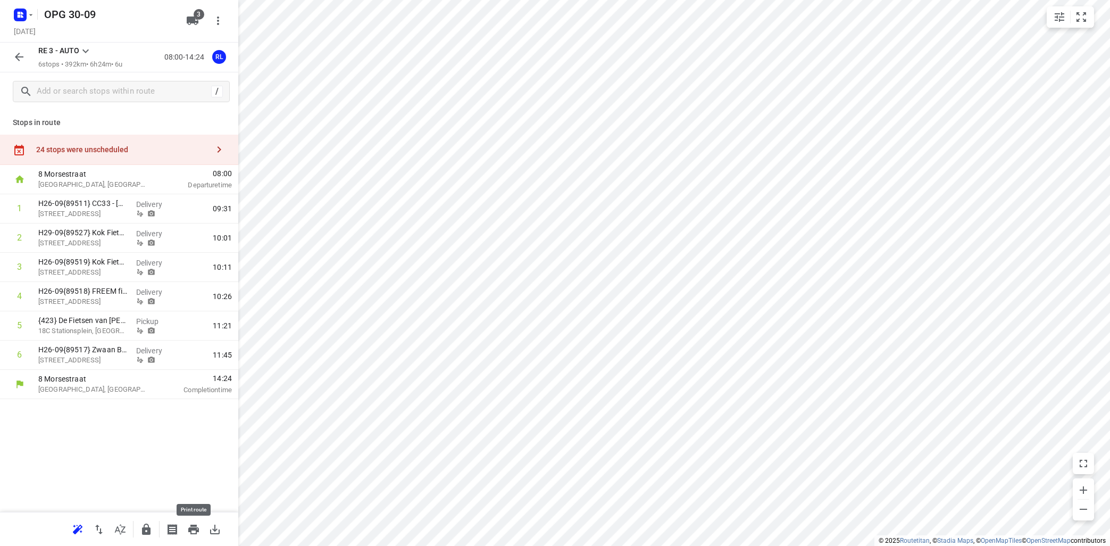
click at [197, 526] on icon "button" at bounding box center [193, 530] width 11 height 10
click at [22, 56] on icon "button" at bounding box center [19, 57] width 13 height 13
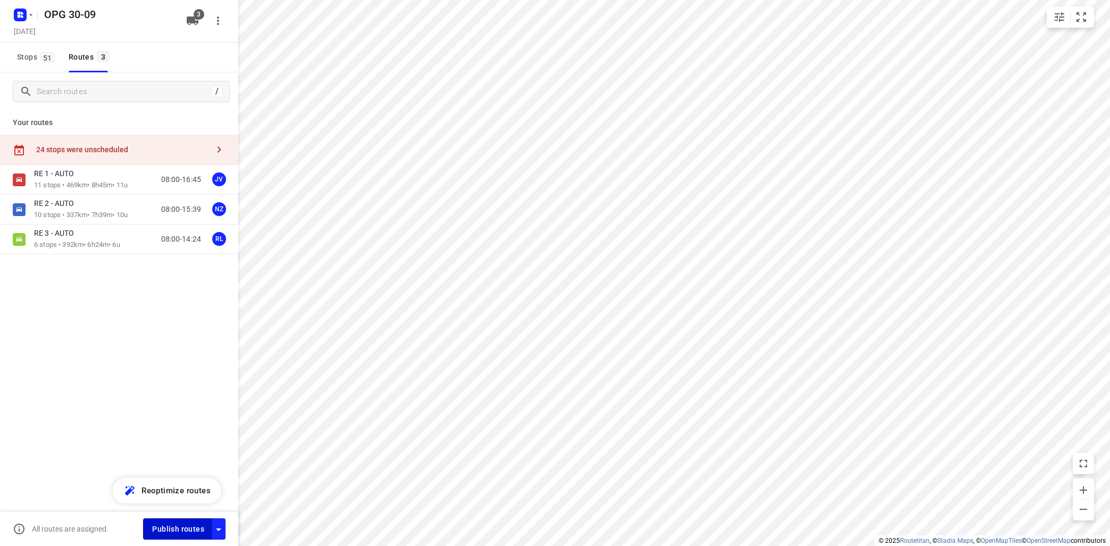
click at [193, 529] on span "Publish routes" at bounding box center [178, 528] width 52 height 13
